Goal: Task Accomplishment & Management: Manage account settings

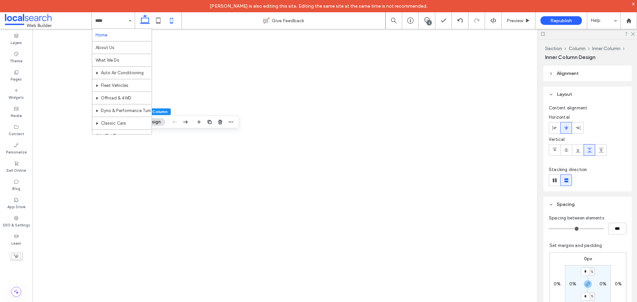
click at [174, 19] on icon at bounding box center [171, 20] width 13 height 13
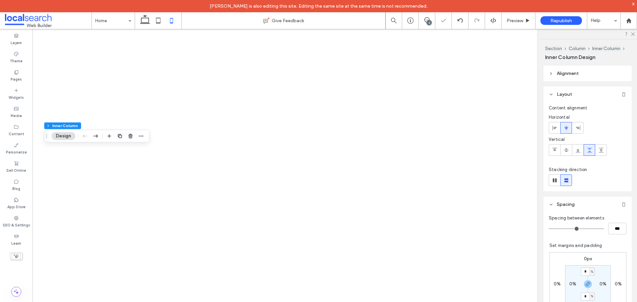
type input "***"
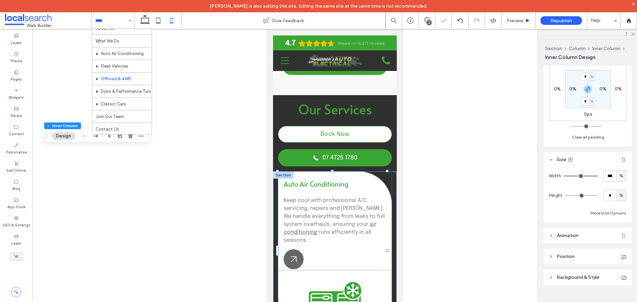
scroll to position [20, 0]
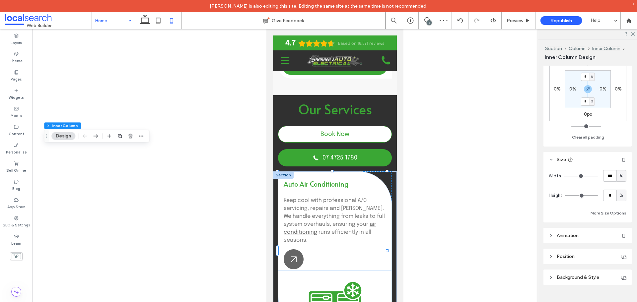
click at [121, 15] on input at bounding box center [111, 20] width 33 height 17
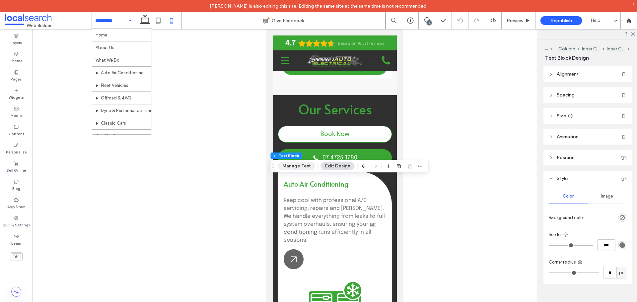
click at [300, 163] on button "Manage Text" at bounding box center [296, 166] width 37 height 8
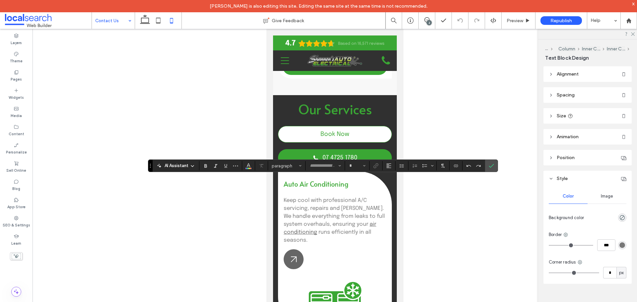
type input "*****"
type input "**"
click at [489, 168] on icon "Confirm" at bounding box center [490, 165] width 5 height 5
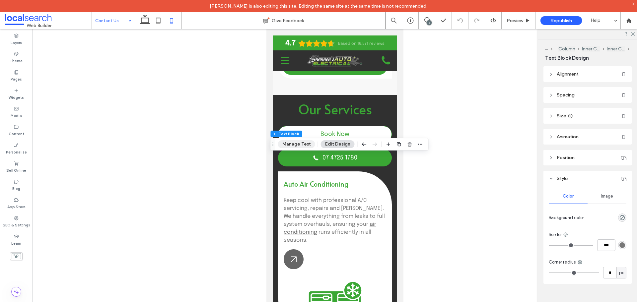
click at [297, 146] on button "Manage Text" at bounding box center [296, 144] width 37 height 8
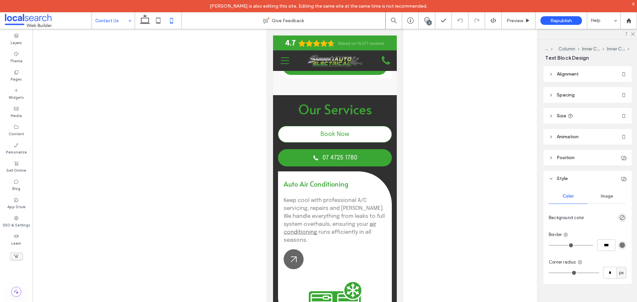
type input "*****"
type input "**"
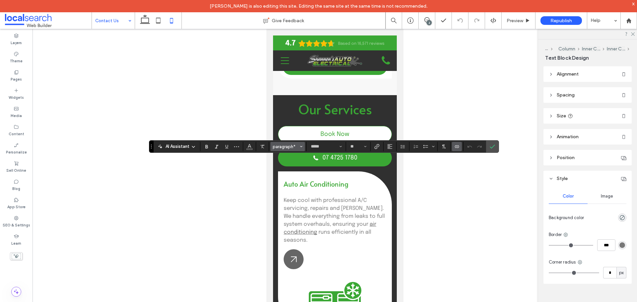
click at [302, 147] on button "paragraph*" at bounding box center [287, 146] width 34 height 9
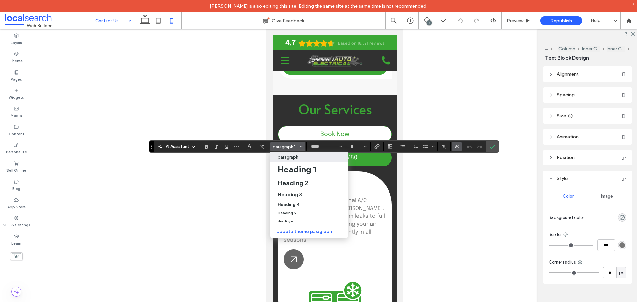
click at [302, 147] on icon "Styles" at bounding box center [301, 146] width 3 height 3
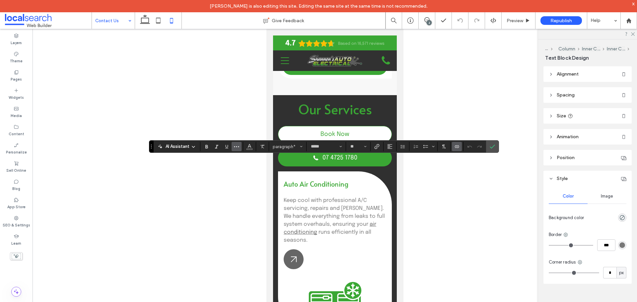
click at [240, 146] on button "More" at bounding box center [236, 146] width 10 height 9
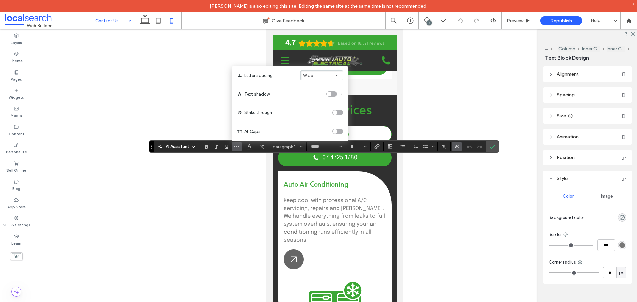
click at [336, 132] on div "toggle" at bounding box center [335, 131] width 5 height 5
click at [494, 147] on icon "Confirm" at bounding box center [491, 146] width 5 height 5
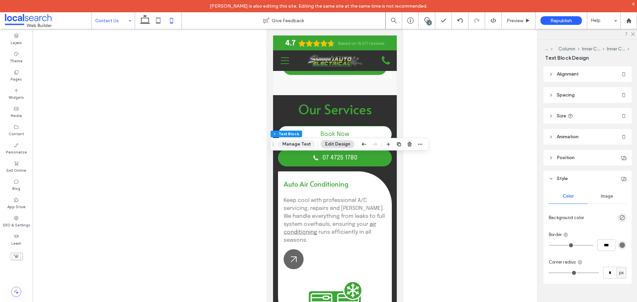
click at [299, 147] on button "Manage Text" at bounding box center [296, 144] width 37 height 8
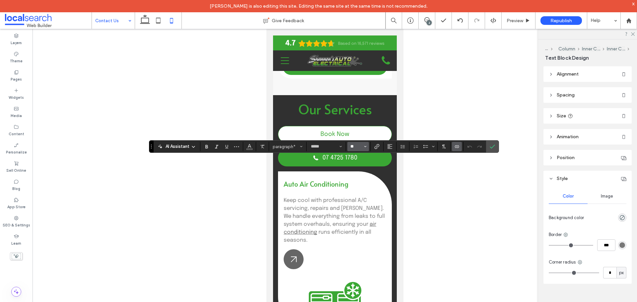
click at [359, 149] on input "**" at bounding box center [356, 146] width 13 height 5
click at [358, 195] on label "12" at bounding box center [357, 194] width 21 height 9
type input "**"
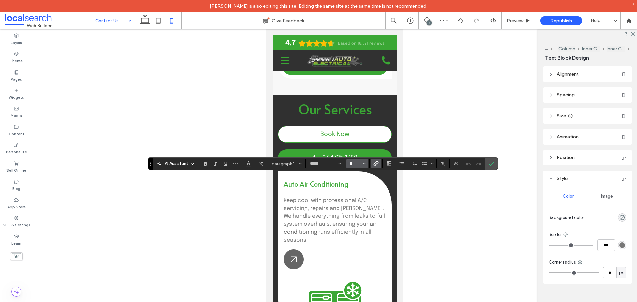
click at [354, 165] on input "**" at bounding box center [355, 163] width 13 height 5
click at [357, 211] on label "12" at bounding box center [356, 211] width 21 height 9
type input "**"
click at [487, 163] on label "Confirm" at bounding box center [491, 164] width 10 height 12
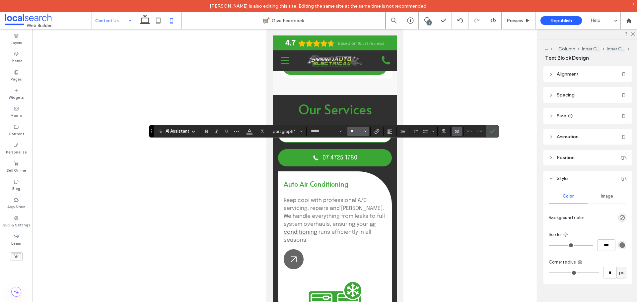
click at [358, 130] on input "**" at bounding box center [356, 131] width 13 height 5
click at [358, 180] on label "12" at bounding box center [357, 178] width 21 height 9
type input "**"
click at [492, 129] on icon "Confirm" at bounding box center [491, 131] width 5 height 5
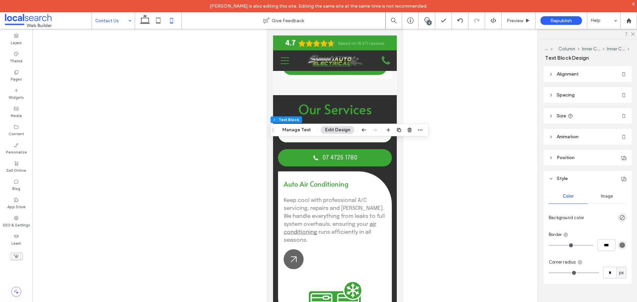
click at [197, 189] on div at bounding box center [334, 171] width 604 height 284
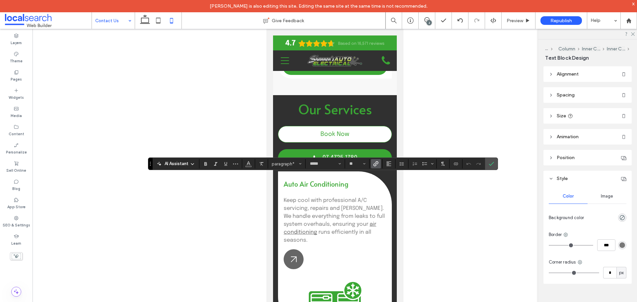
click at [489, 161] on span "Confirm" at bounding box center [489, 164] width 3 height 12
click at [486, 166] on section at bounding box center [491, 164] width 13 height 12
click at [491, 158] on span "Confirm" at bounding box center [489, 164] width 3 height 12
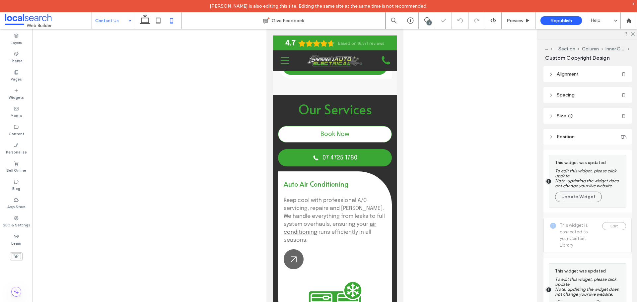
type input "***"
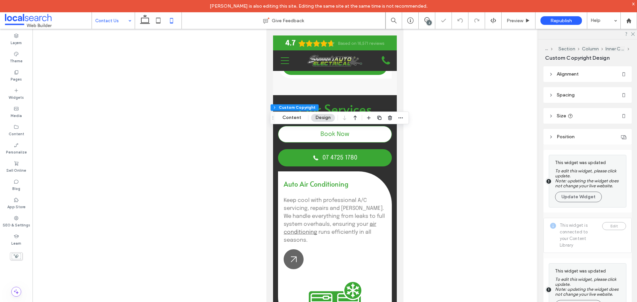
click at [590, 72] on header "Alignment" at bounding box center [587, 74] width 88 height 16
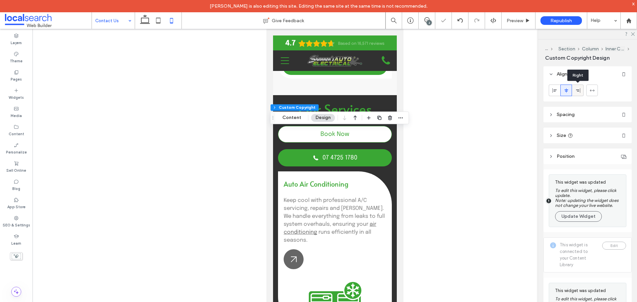
click at [575, 91] on icon at bounding box center [577, 90] width 5 height 5
click at [563, 89] on icon at bounding box center [565, 90] width 5 height 5
click at [299, 115] on button "Content" at bounding box center [292, 118] width 28 height 8
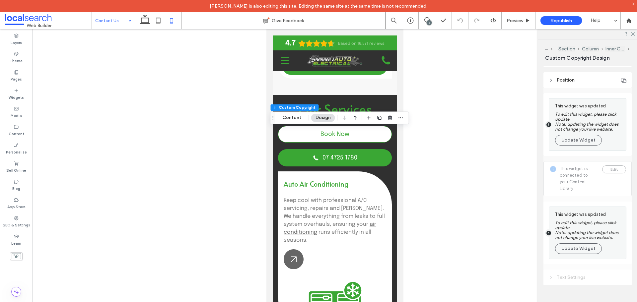
click at [212, 149] on div at bounding box center [334, 171] width 604 height 284
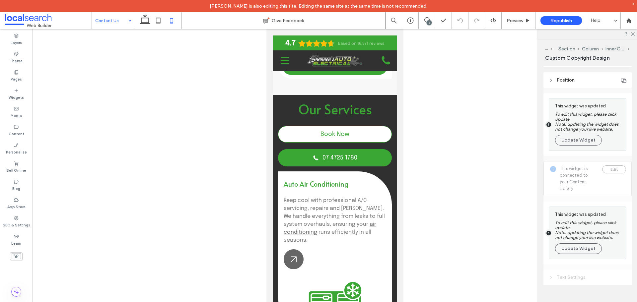
type input "***"
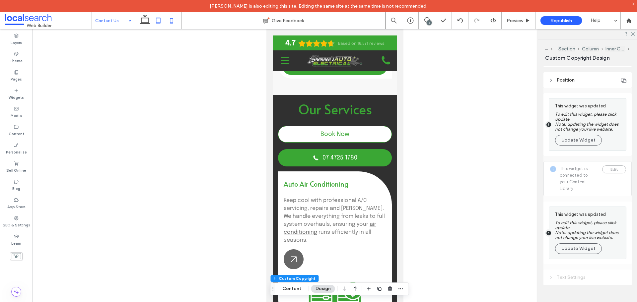
click at [160, 23] on use at bounding box center [158, 21] width 4 height 6
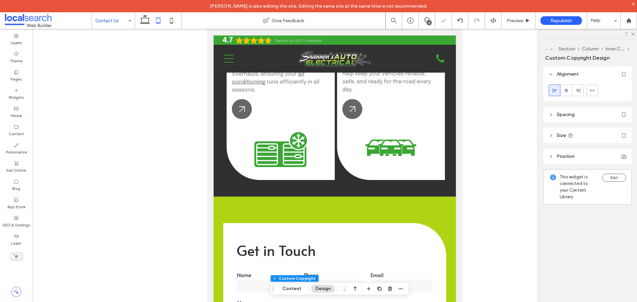
type input "*"
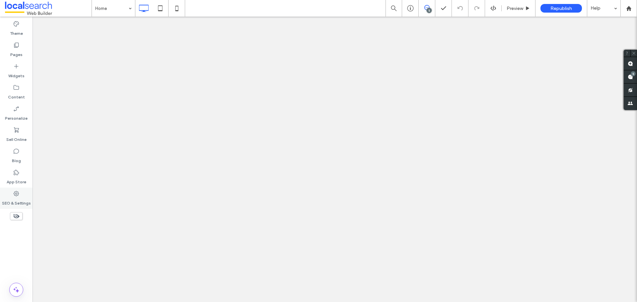
click at [23, 201] on label "SEO & Settings" at bounding box center [16, 201] width 29 height 9
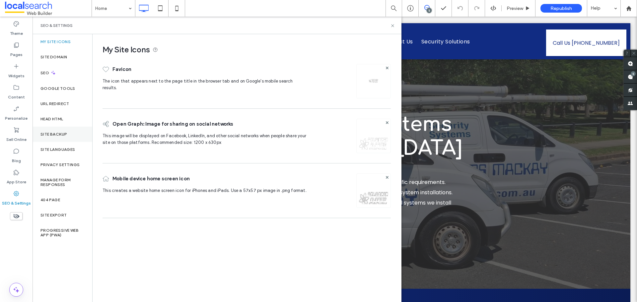
click at [65, 133] on label "Site Backup" at bounding box center [53, 134] width 27 height 5
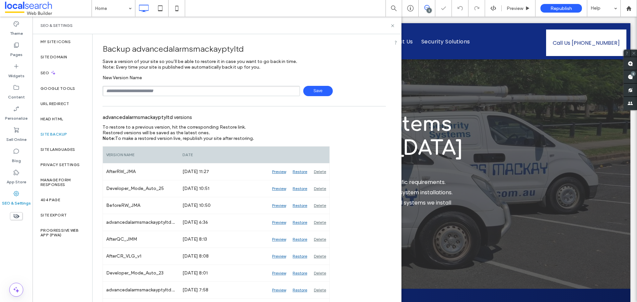
drag, startPoint x: 144, startPoint y: 90, endPoint x: 148, endPoint y: 95, distance: 7.0
click at [144, 90] on input "text" at bounding box center [200, 91] width 197 height 10
drag, startPoint x: 138, startPoint y: 93, endPoint x: 25, endPoint y: 72, distance: 114.6
click at [23, 70] on div "**********" at bounding box center [16, 160] width 32 height 286
type input "*"
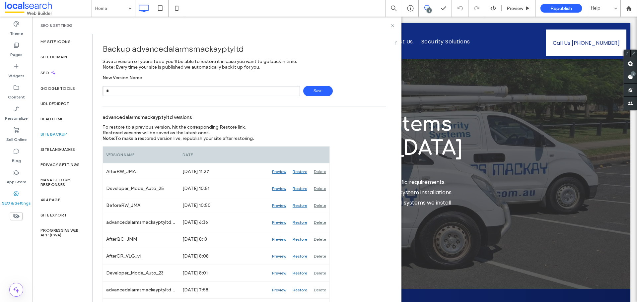
type input "**********"
click at [316, 91] on span "Save" at bounding box center [318, 91] width 30 height 10
click at [393, 24] on icon at bounding box center [392, 25] width 5 height 5
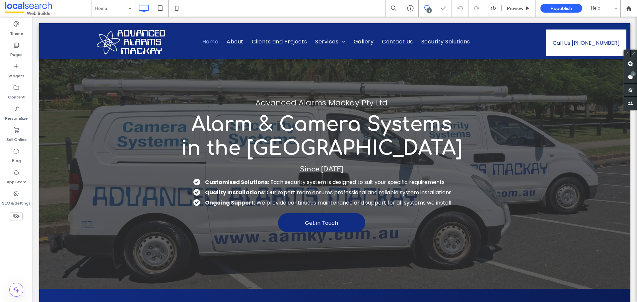
drag, startPoint x: 429, startPoint y: 10, endPoint x: 396, endPoint y: 1, distance: 34.3
click at [429, 10] on div "5" at bounding box center [428, 10] width 5 height 5
click at [428, 6] on use at bounding box center [426, 7] width 5 height 5
click at [630, 79] on use at bounding box center [629, 76] width 5 height 5
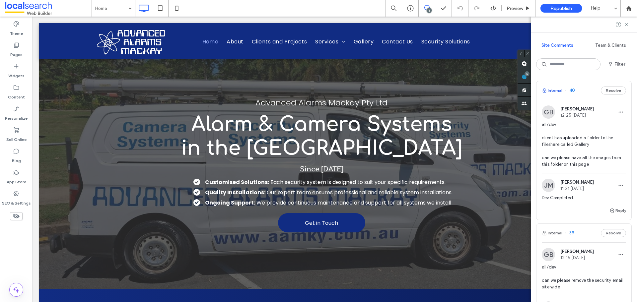
click at [559, 88] on button "Internal" at bounding box center [552, 91] width 21 height 8
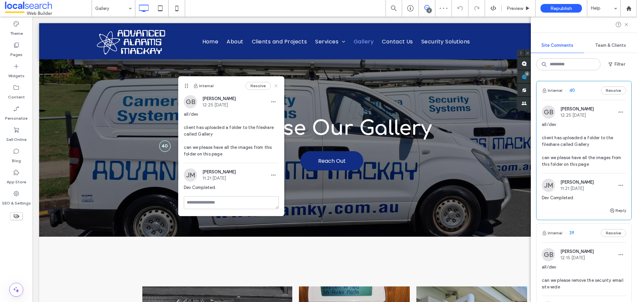
click at [275, 86] on icon at bounding box center [275, 85] width 5 height 5
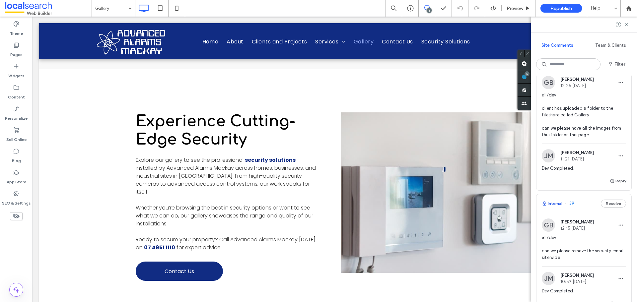
scroll to position [66, 0]
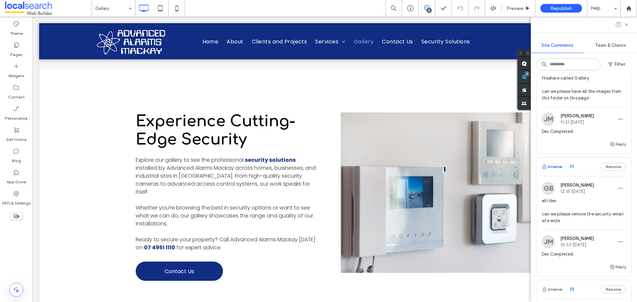
click at [558, 167] on button "Internal" at bounding box center [552, 167] width 21 height 8
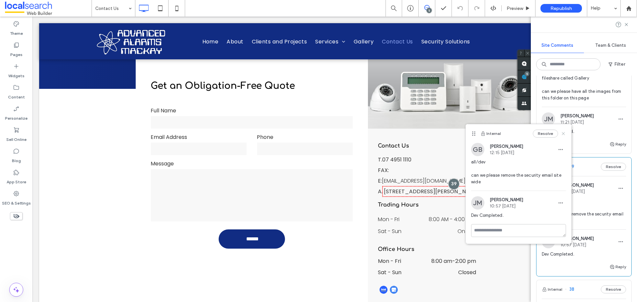
click at [562, 133] on icon at bounding box center [562, 133] width 5 height 5
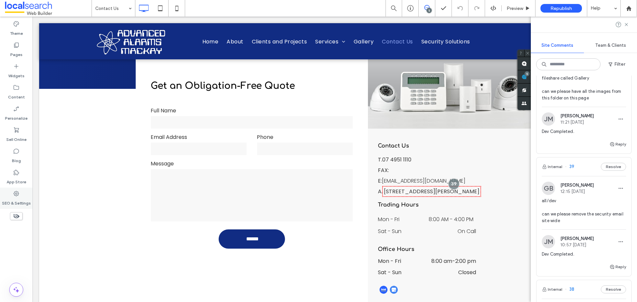
click at [26, 195] on div "SEO & Settings" at bounding box center [16, 198] width 32 height 21
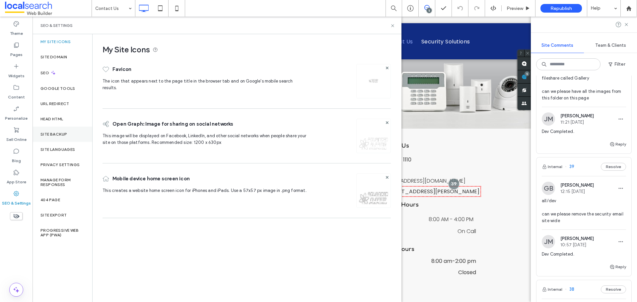
click at [56, 137] on div "Site Backup" at bounding box center [62, 134] width 60 height 15
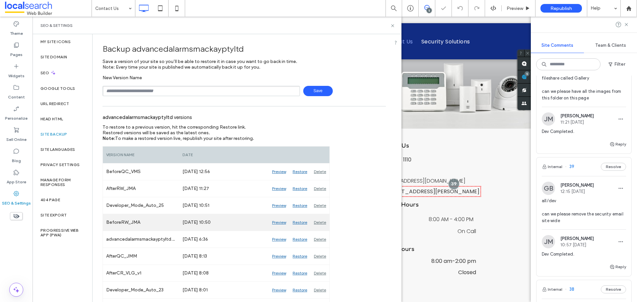
click at [275, 222] on div "Preview" at bounding box center [279, 222] width 21 height 17
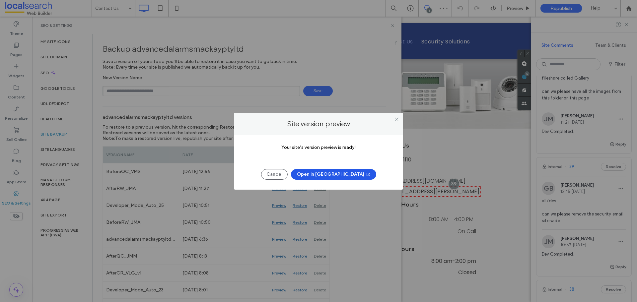
click at [316, 174] on button "Open in [GEOGRAPHIC_DATA]" at bounding box center [333, 174] width 85 height 11
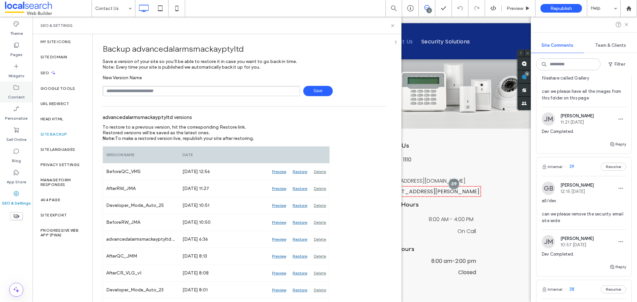
click at [25, 91] on div "Content" at bounding box center [16, 92] width 32 height 21
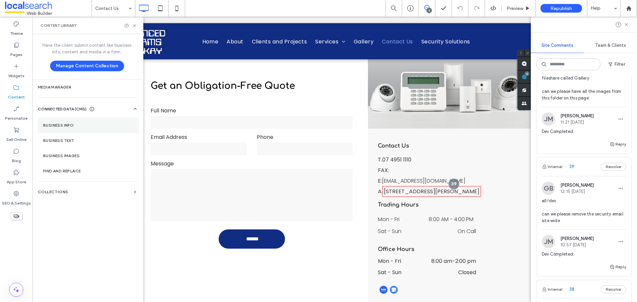
click at [77, 125] on label "Business Info" at bounding box center [88, 125] width 90 height 5
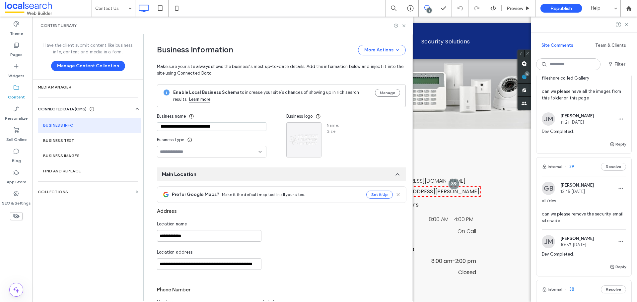
type input "**********"
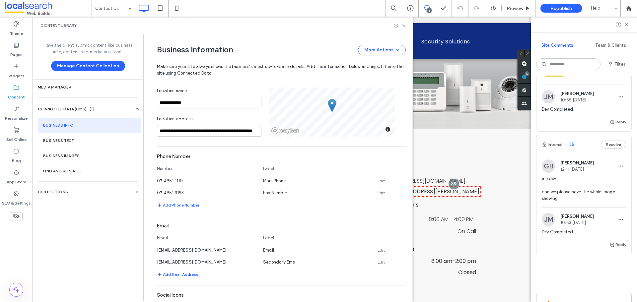
scroll to position [497, 0]
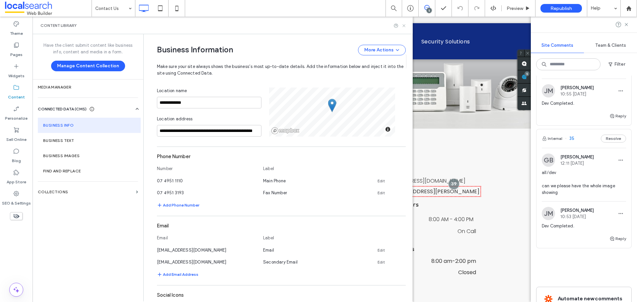
click at [402, 27] on icon at bounding box center [403, 25] width 5 height 5
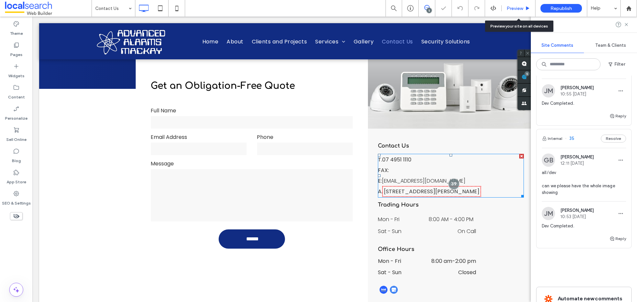
click at [509, 11] on span "Preview" at bounding box center [514, 9] width 17 height 6
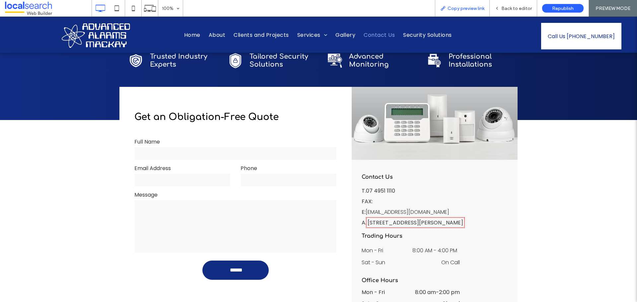
click at [471, 8] on span "Copy preview link" at bounding box center [465, 9] width 37 height 6
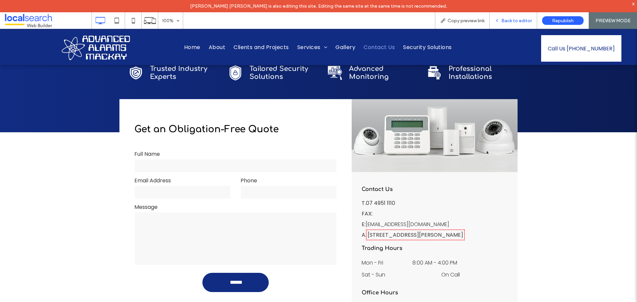
click at [512, 14] on div "Back to editor" at bounding box center [512, 20] width 47 height 17
click at [508, 24] on div "Back to editor" at bounding box center [512, 20] width 47 height 17
click at [512, 17] on div "Back to editor" at bounding box center [512, 20] width 47 height 17
click at [511, 19] on span "Back to editor" at bounding box center [516, 21] width 31 height 6
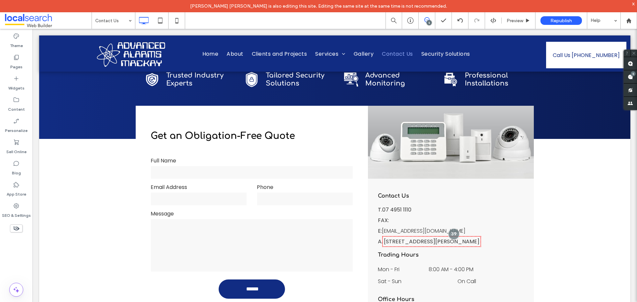
click at [428, 19] on icon at bounding box center [426, 19] width 5 height 5
click at [427, 17] on div "5" at bounding box center [426, 20] width 17 height 17
click at [425, 20] on icon at bounding box center [426, 19] width 5 height 5
click at [633, 77] on span at bounding box center [629, 76] width 13 height 13
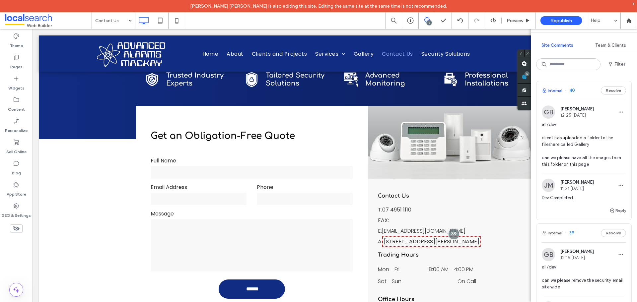
click at [548, 90] on button "Internal" at bounding box center [552, 91] width 21 height 8
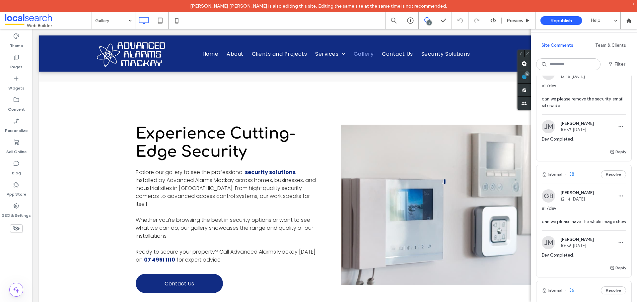
scroll to position [166, 0]
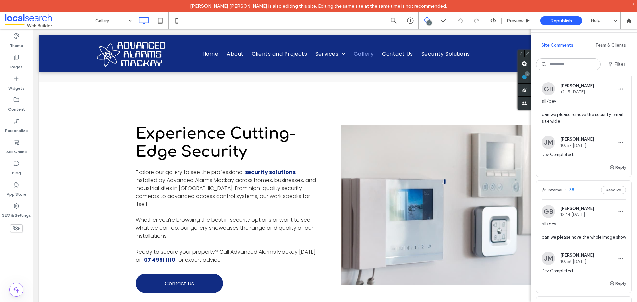
click at [557, 184] on div "Internal 38 Resolve" at bounding box center [583, 190] width 95 height 19
click at [556, 188] on div at bounding box center [318, 151] width 637 height 302
click at [555, 190] on div at bounding box center [318, 151] width 637 height 302
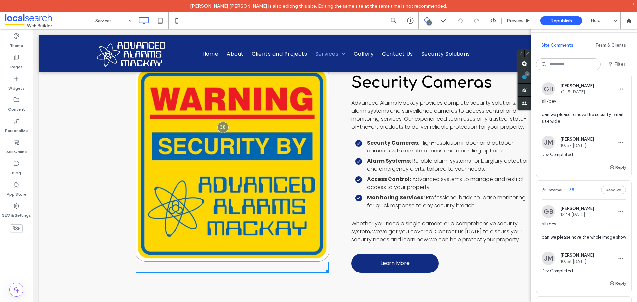
scroll to position [2350, 0]
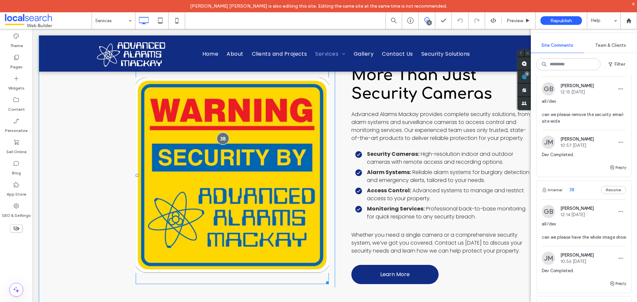
click at [219, 134] on div at bounding box center [223, 138] width 12 height 12
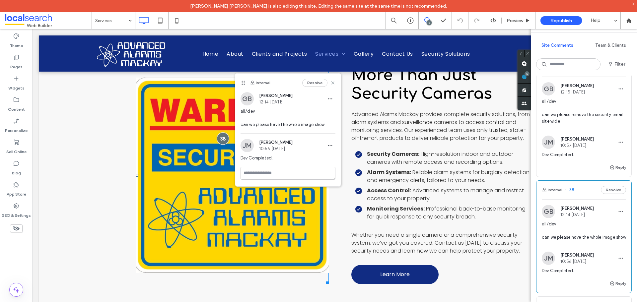
click at [219, 132] on div at bounding box center [223, 138] width 12 height 12
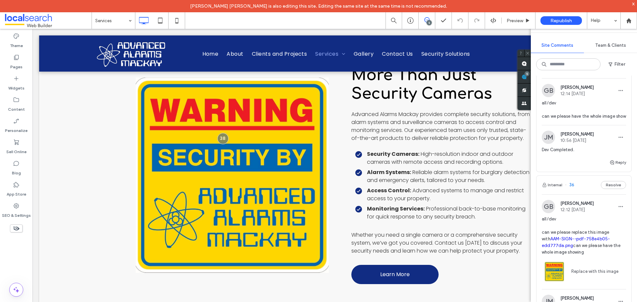
scroll to position [298, 0]
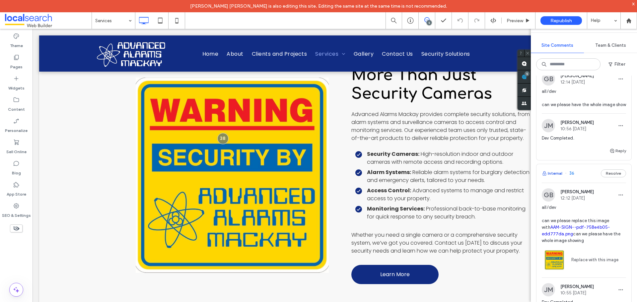
click at [552, 177] on button "Internal" at bounding box center [552, 173] width 21 height 8
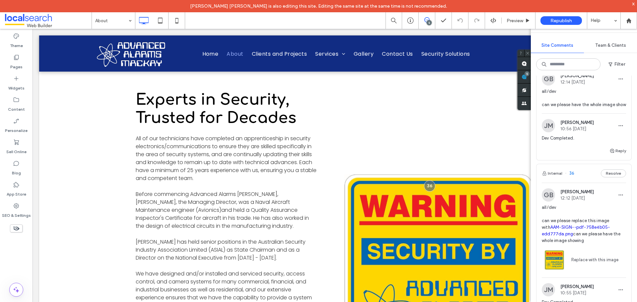
scroll to position [398, 0]
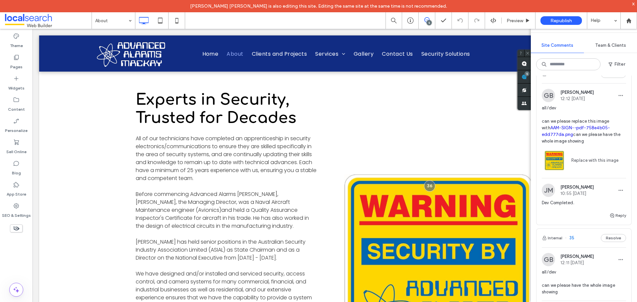
click at [550, 137] on link "AAM-SIGN--pdf-758e4b05-edd777da.png" at bounding box center [576, 131] width 68 height 12
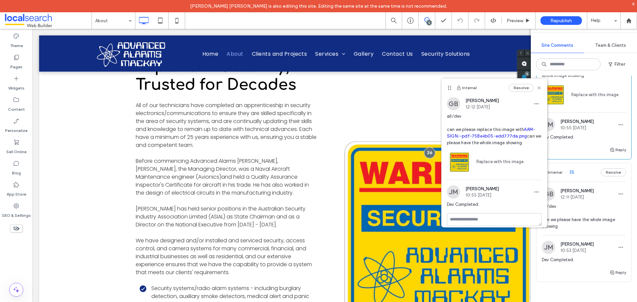
scroll to position [464, 0]
click at [536, 89] on icon at bounding box center [538, 87] width 5 height 5
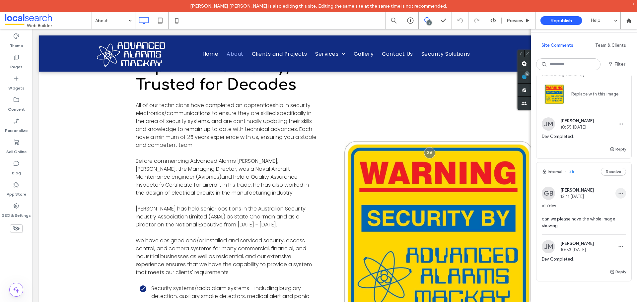
scroll to position [531, 0]
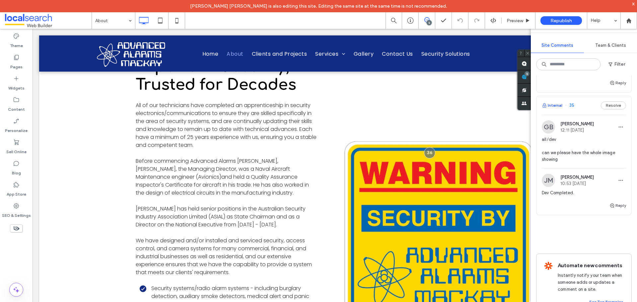
click at [554, 109] on button "Internal" at bounding box center [552, 105] width 21 height 8
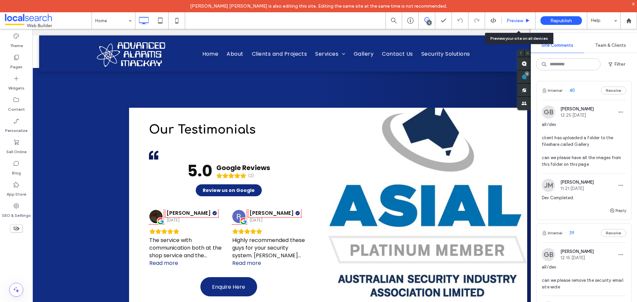
click at [515, 23] on span "Preview" at bounding box center [514, 21] width 17 height 6
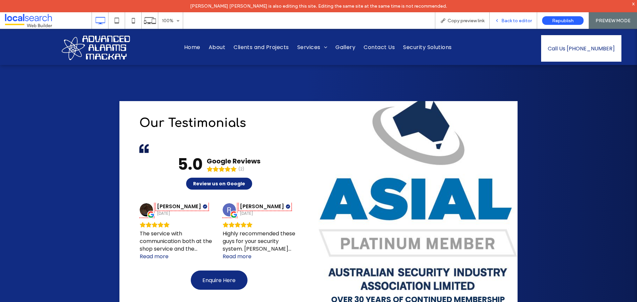
scroll to position [1487, 0]
click at [463, 21] on span "Copy preview link" at bounding box center [465, 21] width 37 height 6
click at [517, 18] on span "Back to editor" at bounding box center [516, 21] width 31 height 6
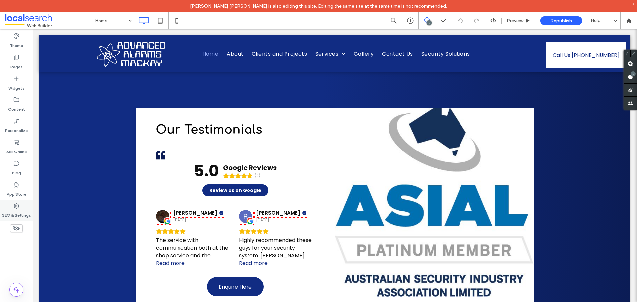
click at [22, 214] on label "SEO & Settings" at bounding box center [16, 213] width 29 height 9
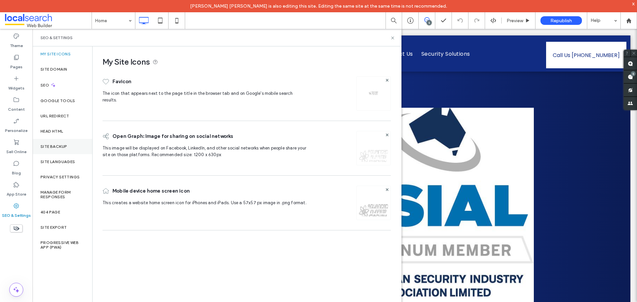
click at [59, 149] on div "Site Backup" at bounding box center [62, 146] width 60 height 15
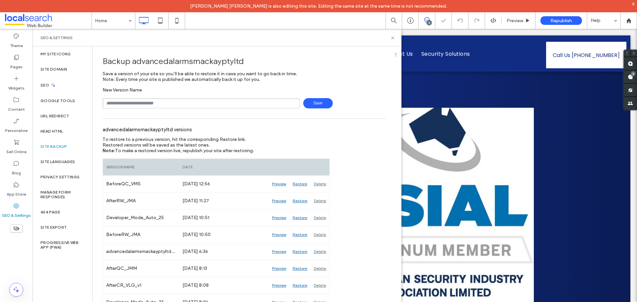
click at [135, 101] on input "text" at bounding box center [200, 103] width 197 height 10
type input "**********"
click at [310, 106] on span "Save" at bounding box center [318, 103] width 30 height 10
click at [391, 36] on icon at bounding box center [392, 37] width 5 height 5
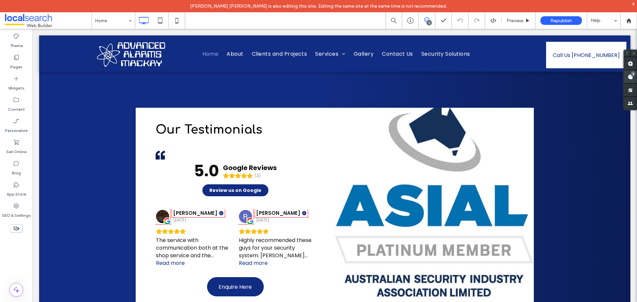
click at [631, 80] on span at bounding box center [629, 76] width 13 height 13
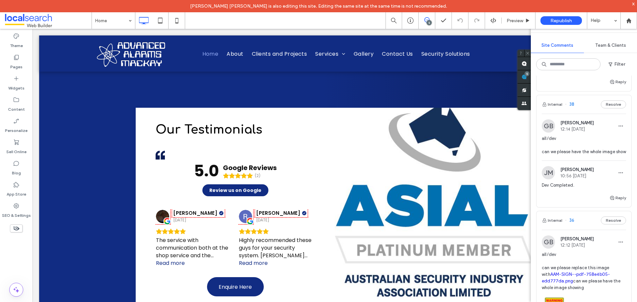
scroll to position [265, 0]
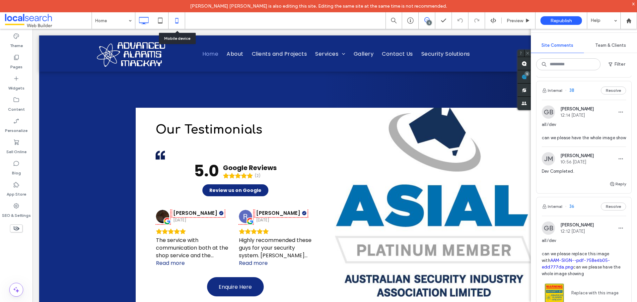
click at [176, 19] on use at bounding box center [176, 20] width 3 height 5
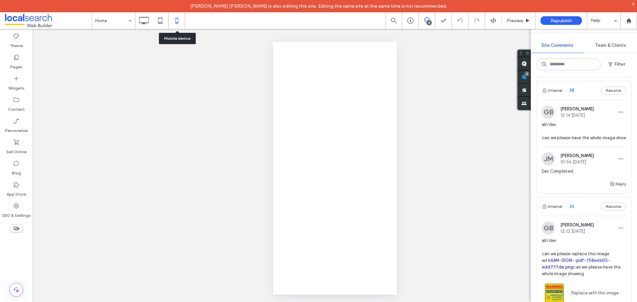
scroll to position [0, 0]
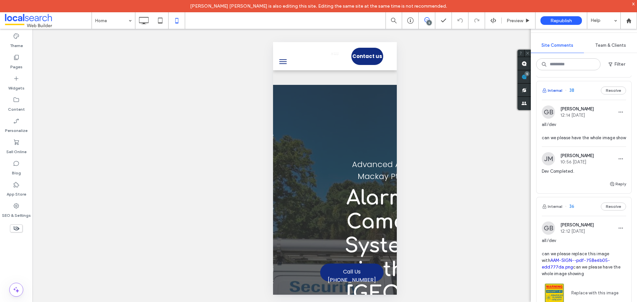
click at [552, 89] on button "Internal" at bounding box center [552, 91] width 21 height 8
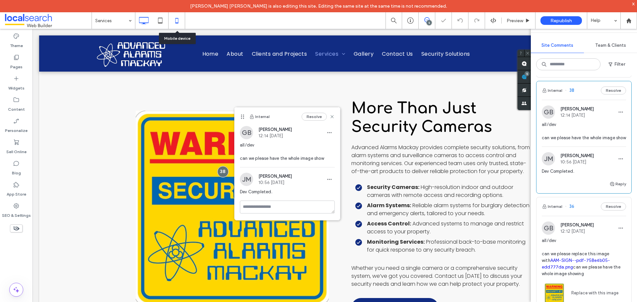
click at [176, 23] on use at bounding box center [176, 20] width 3 height 5
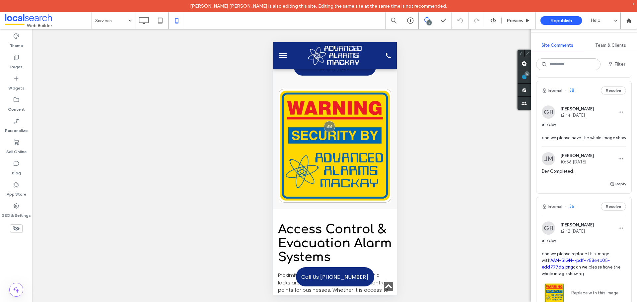
scroll to position [298, 0]
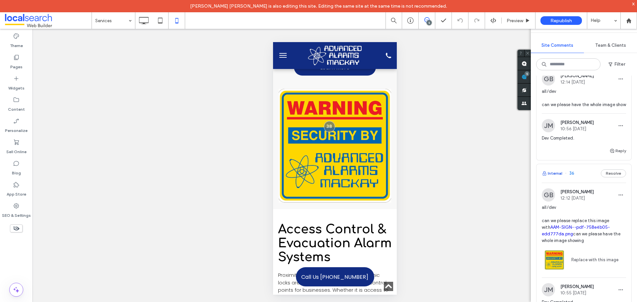
click at [556, 177] on button "Internal" at bounding box center [552, 173] width 21 height 8
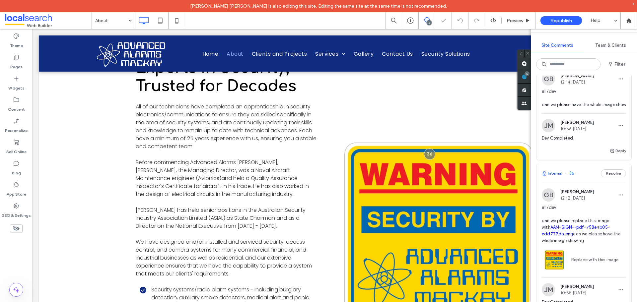
scroll to position [234, 0]
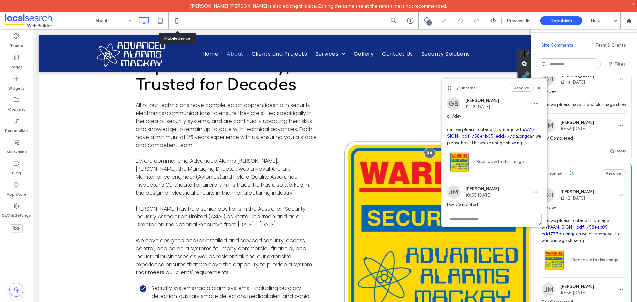
click at [174, 23] on icon at bounding box center [176, 20] width 13 height 13
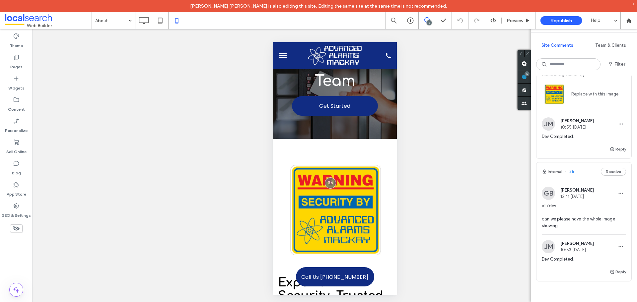
scroll to position [564, 0]
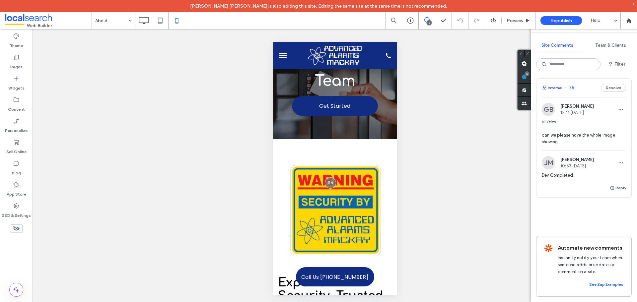
click at [553, 92] on button "Internal" at bounding box center [552, 88] width 21 height 8
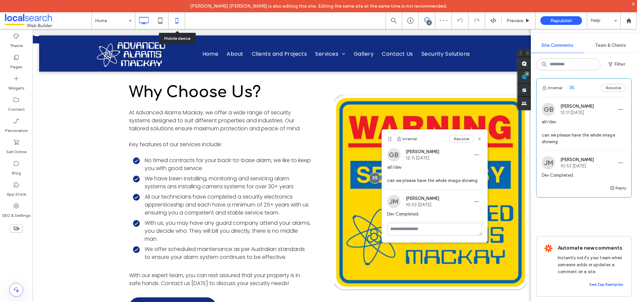
click at [173, 23] on icon at bounding box center [176, 20] width 13 height 13
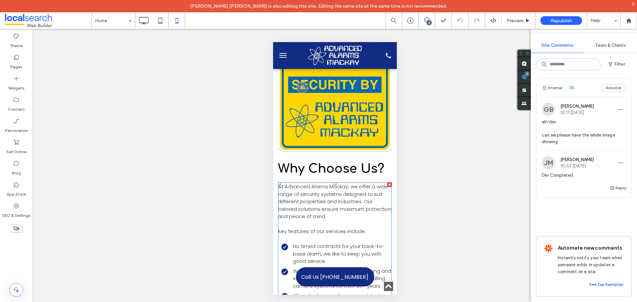
scroll to position [1127, 0]
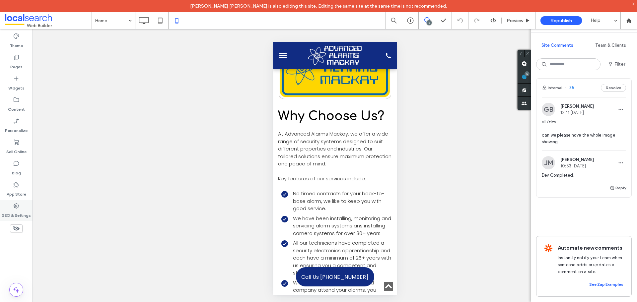
click at [14, 211] on label "SEO & Settings" at bounding box center [16, 213] width 29 height 9
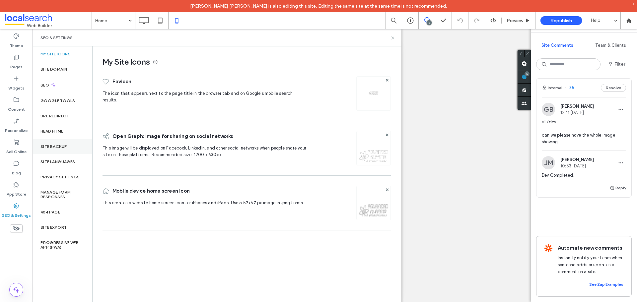
click at [53, 149] on div "Site Backup" at bounding box center [62, 146] width 60 height 15
